Goal: Task Accomplishment & Management: Complete application form

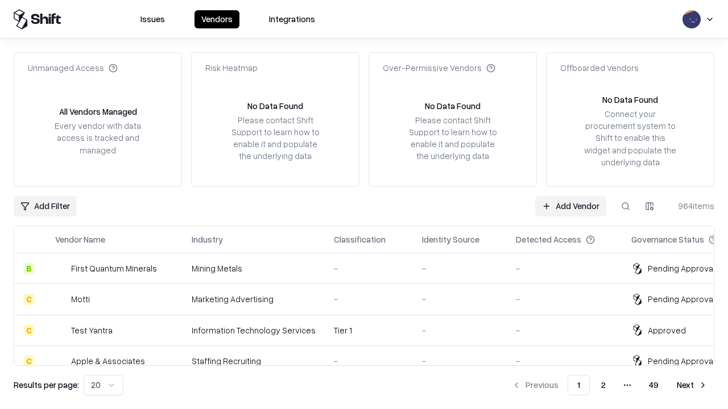
click at [570, 206] on link "Add Vendor" at bounding box center [570, 206] width 71 height 20
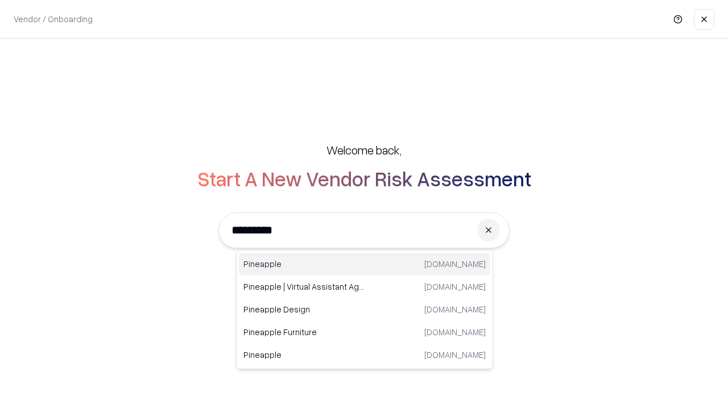
click at [365, 264] on div "Pineapple [DOMAIN_NAME]" at bounding box center [364, 264] width 251 height 23
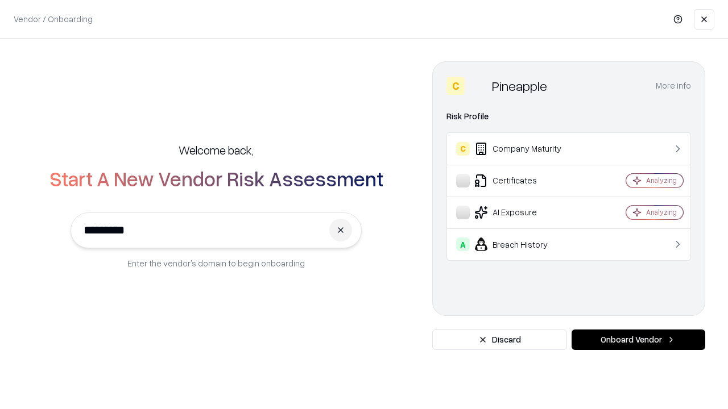
type input "*********"
click at [638, 340] on button "Onboard Vendor" at bounding box center [639, 340] width 134 height 20
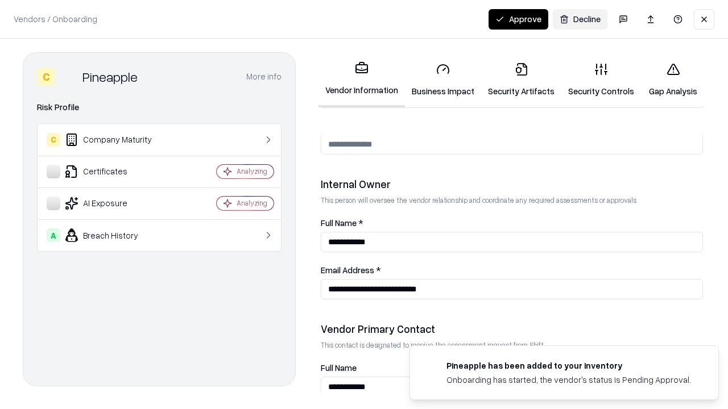
scroll to position [589, 0]
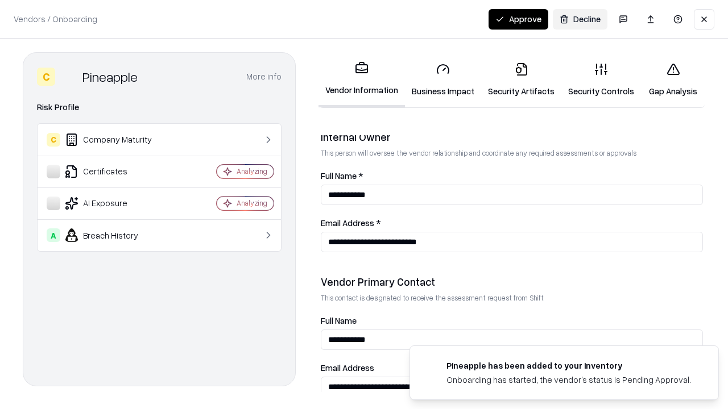
click at [443, 80] on link "Business Impact" at bounding box center [443, 79] width 76 height 53
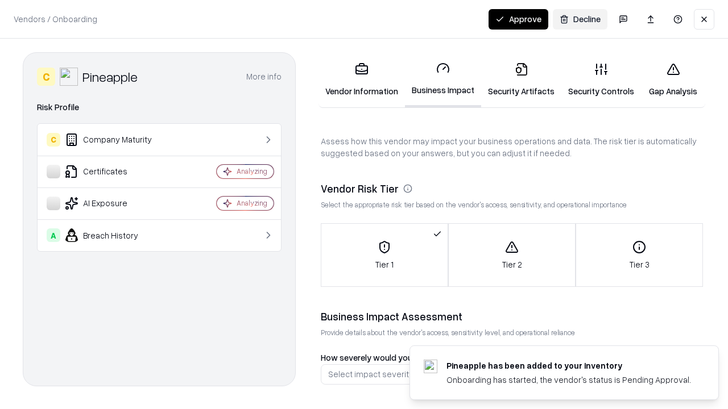
click at [521, 80] on link "Security Artifacts" at bounding box center [521, 79] width 80 height 53
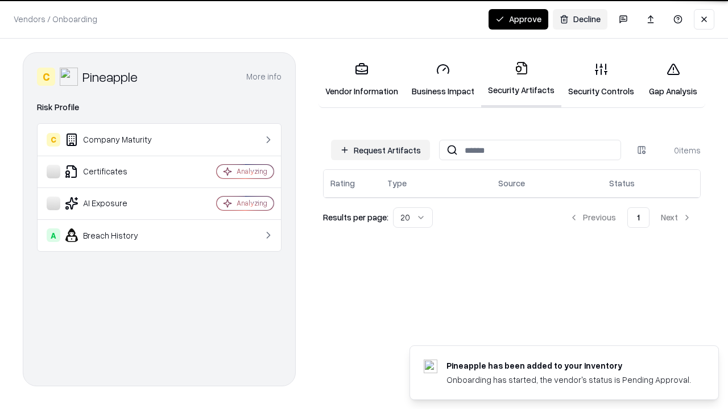
click at [380, 150] on button "Request Artifacts" at bounding box center [380, 150] width 99 height 20
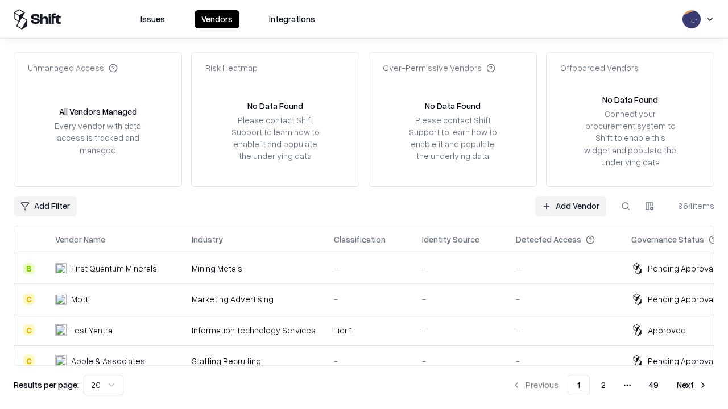
click at [570, 206] on link "Add Vendor" at bounding box center [570, 206] width 71 height 20
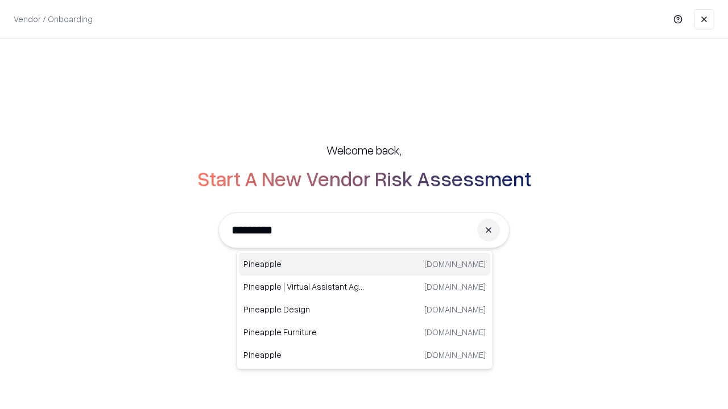
click at [365, 264] on div "Pineapple [DOMAIN_NAME]" at bounding box center [364, 264] width 251 height 23
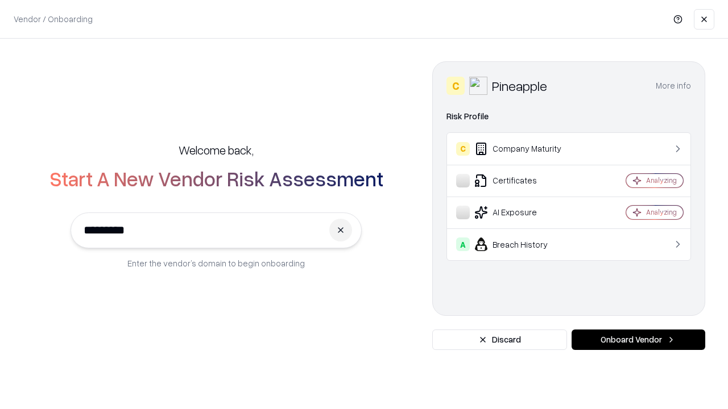
type input "*********"
click at [638, 340] on button "Onboard Vendor" at bounding box center [639, 340] width 134 height 20
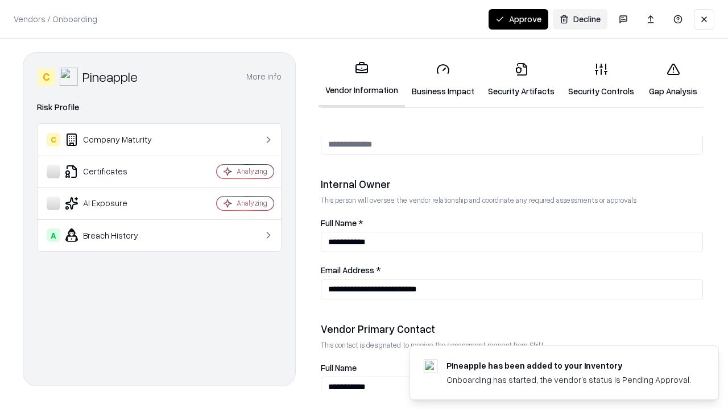
scroll to position [589, 0]
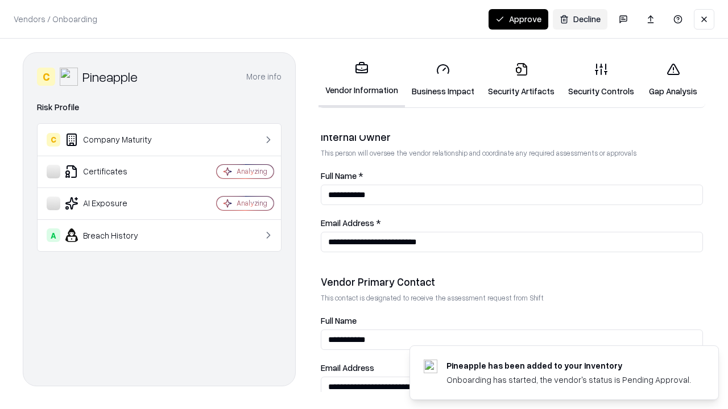
click at [518, 19] on button "Approve" at bounding box center [519, 19] width 60 height 20
